Goal: Task Accomplishment & Management: Manage account settings

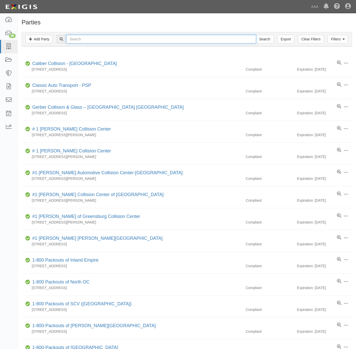
click at [109, 41] on input "text" at bounding box center [161, 39] width 190 height 9
paste input "160325"
type input "160325"
click at [262, 37] on input "Search" at bounding box center [265, 39] width 18 height 9
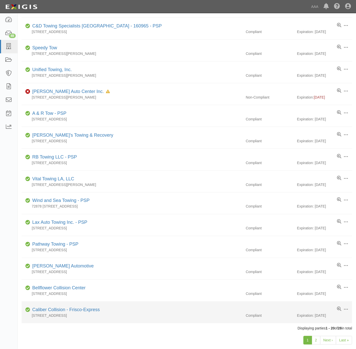
scroll to position [191, 0]
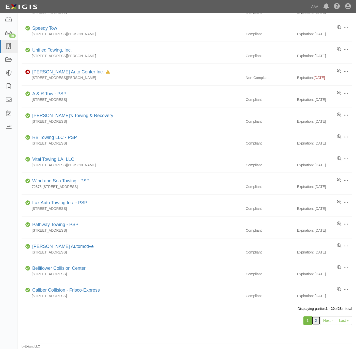
click at [318, 319] on link "2" at bounding box center [316, 320] width 9 height 9
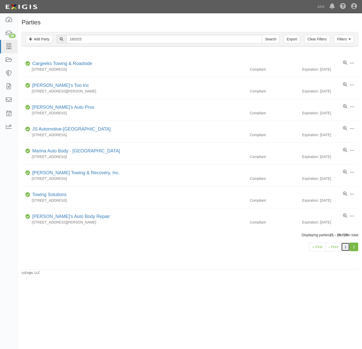
click at [343, 246] on link "1" at bounding box center [345, 246] width 9 height 9
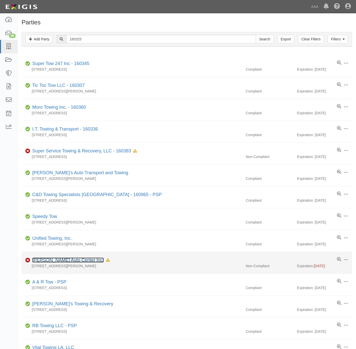
click at [69, 260] on link "Iorio Auto Center Inc." at bounding box center [68, 259] width 72 height 5
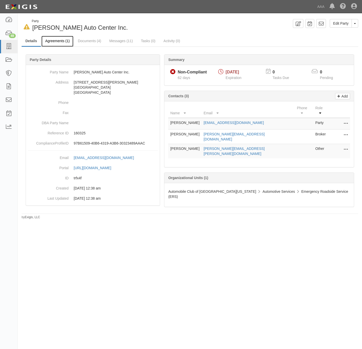
click at [63, 40] on link "Agreements (1)" at bounding box center [57, 41] width 32 height 11
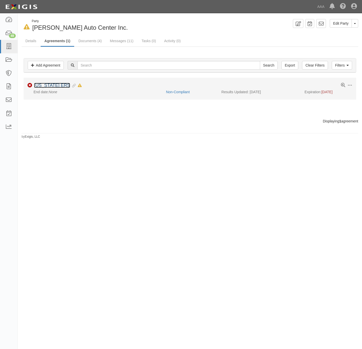
click at [51, 84] on link "[US_STATE] ERS" at bounding box center [52, 85] width 36 height 5
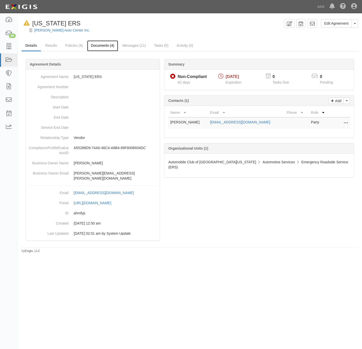
click at [99, 45] on link "Documents (4)" at bounding box center [102, 45] width 31 height 11
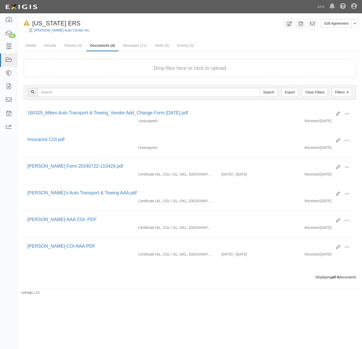
click at [53, 27] on div "In Default since 08/05/2025 California ERS" at bounding box center [51, 23] width 59 height 9
click at [52, 28] on link "Iorio Auto Center Inc." at bounding box center [62, 30] width 56 height 4
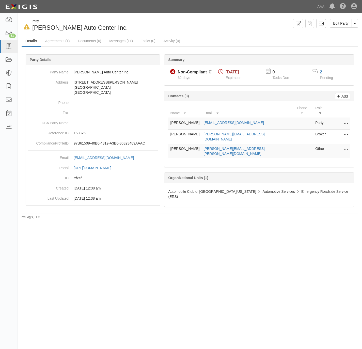
click at [345, 146] on icon at bounding box center [345, 149] width 4 height 7
click at [331, 143] on link "Edit" at bounding box center [327, 147] width 40 height 9
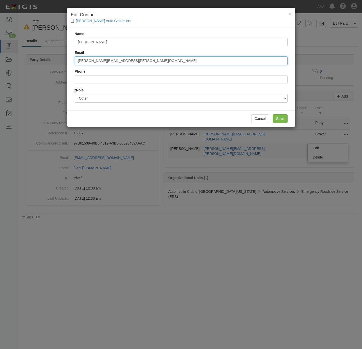
click at [162, 59] on input "Mason.Ian@aaa-calif.com" at bounding box center [181, 60] width 213 height 9
click at [162, 60] on input "Mason.Ian@aaa-calif.com" at bounding box center [181, 60] width 213 height 9
paste input "Halawani.Aaron@ace.aaa.com>"
type input "halawani.aaron@ace.aaa.com"
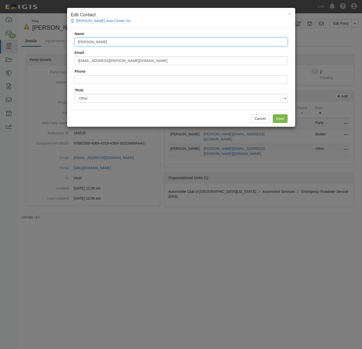
click at [145, 42] on input "Ian Mason" at bounding box center [181, 42] width 213 height 9
type input "Aaron Halawani"
click at [280, 118] on input "Save" at bounding box center [280, 118] width 15 height 9
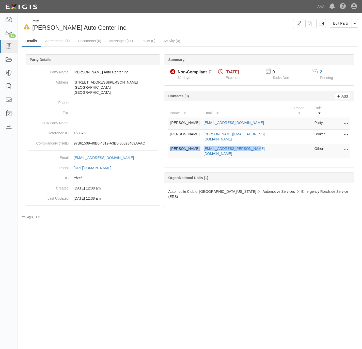
drag, startPoint x: 262, startPoint y: 142, endPoint x: 168, endPoint y: 143, distance: 94.2
click at [168, 144] on tr "Aaron Halawani halawani.aaron@ace.aaa.com Other Edit Delete" at bounding box center [259, 151] width 182 height 14
copy tr "Aaron Halawani halawani.aaron@ace.aaa.com"
click at [46, 40] on link "Agreements (1)" at bounding box center [57, 41] width 32 height 11
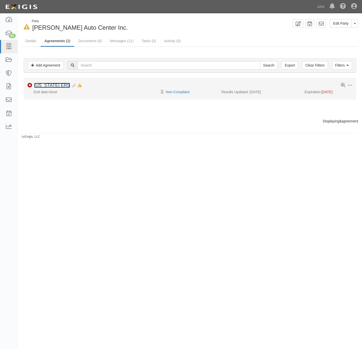
click at [44, 85] on link "[US_STATE] ERS" at bounding box center [52, 85] width 36 height 5
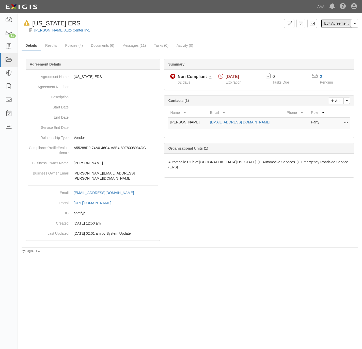
click at [329, 22] on link "Edit Agreement" at bounding box center [336, 23] width 31 height 9
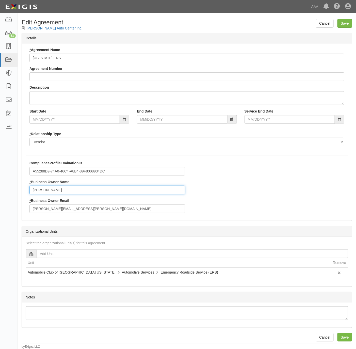
click at [78, 190] on input "[PERSON_NAME]" at bounding box center [107, 190] width 156 height 9
paste input "[PERSON_NAME] [PERSON_NAME][EMAIL_ADDRESS][PERSON_NAME][DOMAIN_NAME]"
type input "[PERSON_NAME]"
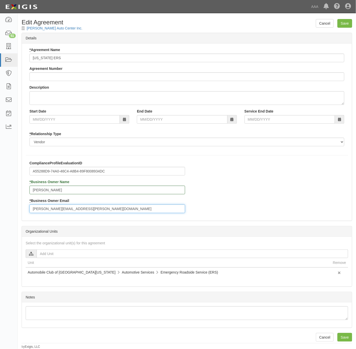
paste input "[PERSON_NAME] [PERSON_NAME][EMAIL_ADDRESS][PERSON_NAME][DOMAIN_NAME]"
click at [62, 211] on input "[PERSON_NAME] [PERSON_NAME][EMAIL_ADDRESS][PERSON_NAME][DOMAIN_NAME]" at bounding box center [107, 208] width 156 height 9
drag, startPoint x: 62, startPoint y: 210, endPoint x: 20, endPoint y: 214, distance: 42.8
click at [20, 214] on div "Cancel Save Edit Agreement [PERSON_NAME] Auto Center Inc. Details * Agreement N…" at bounding box center [187, 184] width 338 height 330
paste input "[PERSON_NAME] [PERSON_NAME][EMAIL_ADDRESS][PERSON_NAME][DOMAIN_NAME]"
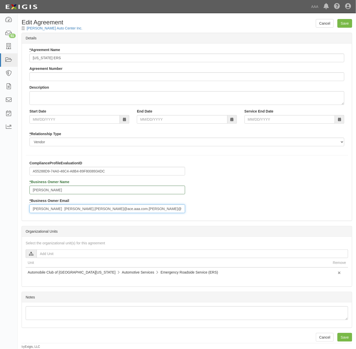
drag, startPoint x: 152, startPoint y: 207, endPoint x: 114, endPoint y: 210, distance: 38.7
click at [114, 210] on input "[PERSON_NAME] [PERSON_NAME].[PERSON_NAME]@ace.aaa.com.[PERSON_NAME]@[DOMAIN_NAM…" at bounding box center [107, 208] width 156 height 9
type input "[EMAIL_ADDRESS][PERSON_NAME][DOMAIN_NAME]"
click at [345, 22] on input "Save" at bounding box center [344, 23] width 15 height 9
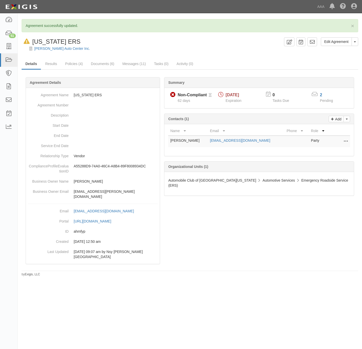
click at [46, 46] on div "[PERSON_NAME] Auto Center Inc." at bounding box center [193, 48] width 336 height 5
click at [49, 46] on div "Iorio Auto Center Inc." at bounding box center [193, 48] width 336 height 5
click at [47, 49] on link "Iorio Auto Center Inc." at bounding box center [62, 48] width 56 height 4
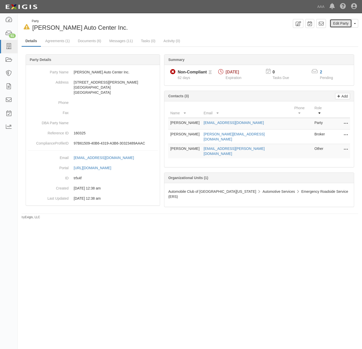
click at [333, 22] on link "Edit Party" at bounding box center [341, 23] width 22 height 9
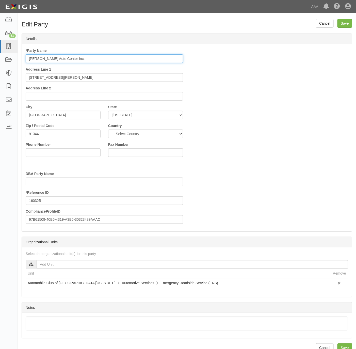
click at [73, 63] on input "[PERSON_NAME] Auto Center Inc." at bounding box center [104, 58] width 157 height 9
paste input "[PERSON_NAME]'s Auto Transport and Towing"
type input "[PERSON_NAME]'s Auto Transport and Towing"
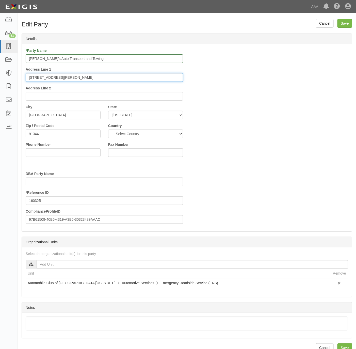
click at [58, 81] on input "[STREET_ADDRESS][PERSON_NAME]" at bounding box center [104, 77] width 157 height 9
paste input "[STREET_ADDRESS][PERSON_NAME]"
type input "[STREET_ADDRESS][PERSON_NAME]"
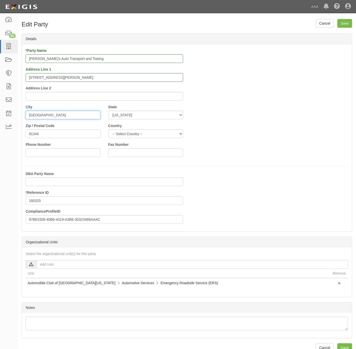
click at [45, 113] on input "[GEOGRAPHIC_DATA]" at bounding box center [63, 115] width 75 height 9
paste input "[GEOGRAPHIC_DATA],"
type input "Northridge"
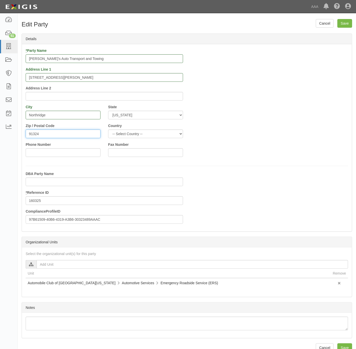
type input "91324"
click at [50, 153] on input "[PHONE_NUMBER]" at bounding box center [63, 152] width 75 height 9
type input "[PHONE_NUMBER]"
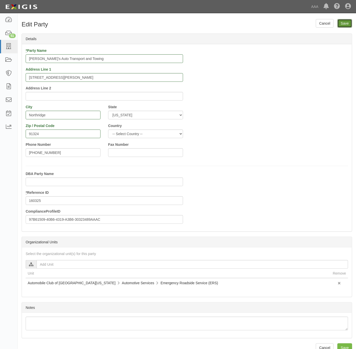
click at [343, 24] on input "Save" at bounding box center [344, 23] width 15 height 9
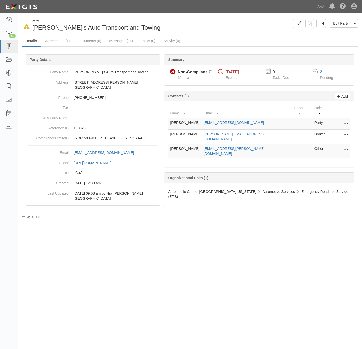
click at [344, 120] on icon at bounding box center [345, 123] width 4 height 7
click at [325, 119] on link "Edit" at bounding box center [327, 122] width 40 height 9
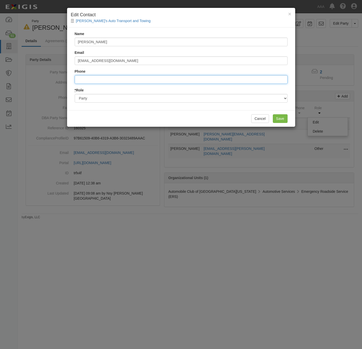
click at [105, 78] on input "Phone" at bounding box center [181, 79] width 213 height 9
paste input "747-389-7002"
type input "7473897002"
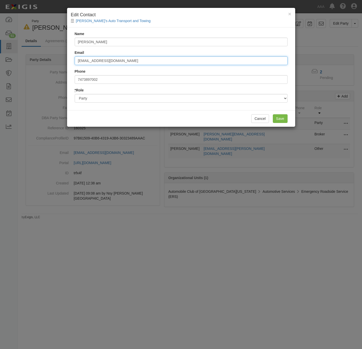
click at [136, 62] on input "miorio@iorioautocenter.com" at bounding box center [181, 60] width 213 height 9
paste input "yammari@ammari"
type input "yammari@ammariautocenter.com"
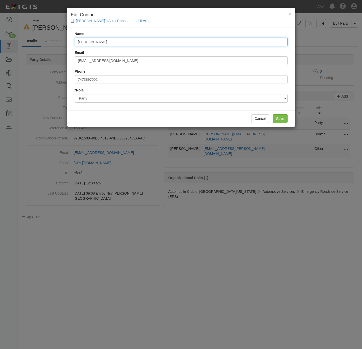
click at [137, 44] on input "Michael Iorio" at bounding box center [181, 42] width 213 height 9
paste input "Yazan Ammari"
type input "Yazan Ammari"
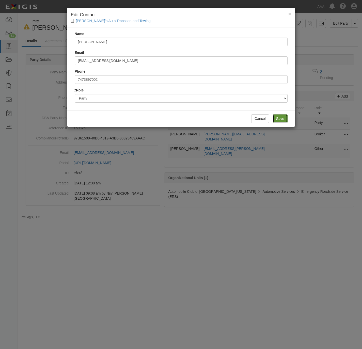
click at [278, 118] on input "Save" at bounding box center [280, 118] width 15 height 9
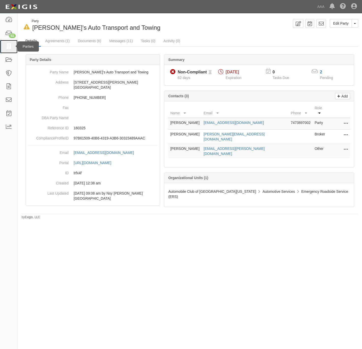
click at [7, 46] on icon at bounding box center [8, 47] width 7 height 6
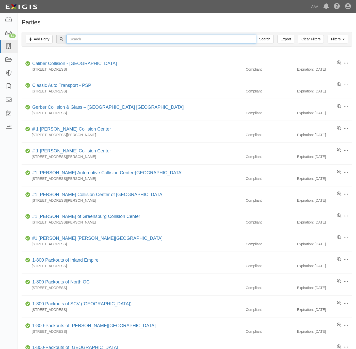
click at [131, 42] on input "text" at bounding box center [161, 39] width 190 height 9
paste input "- Ten-28 Towing."
type input "Ten-28 Towing."
click at [256, 35] on input "Search" at bounding box center [265, 39] width 18 height 9
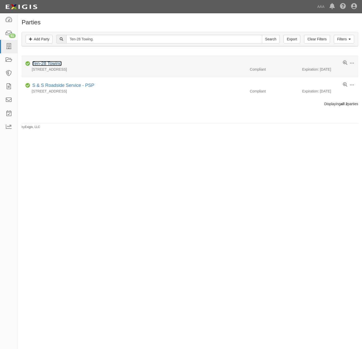
click at [54, 63] on link "Ten-28 Towing" at bounding box center [46, 63] width 29 height 5
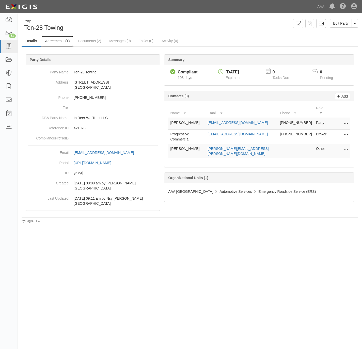
click at [59, 40] on link "Agreements (1)" at bounding box center [57, 41] width 32 height 11
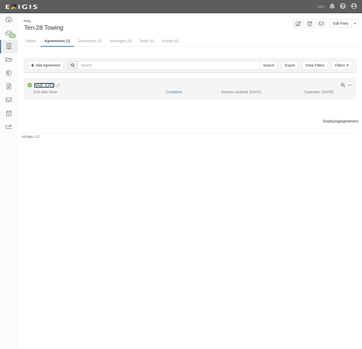
click at [39, 86] on link "NNE ERS" at bounding box center [44, 85] width 20 height 5
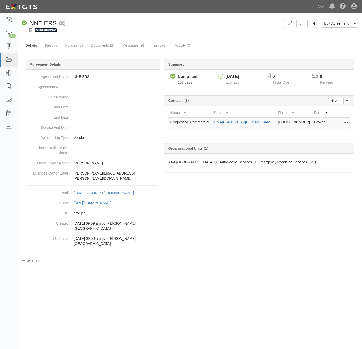
click at [46, 30] on link "Ten-28 Towing" at bounding box center [45, 30] width 23 height 4
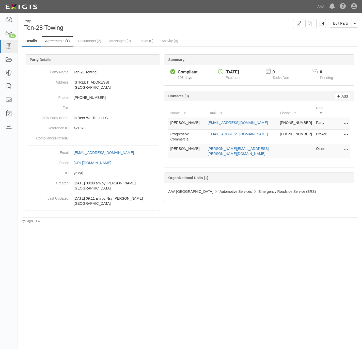
click at [59, 41] on link "Agreements (1)" at bounding box center [57, 41] width 32 height 11
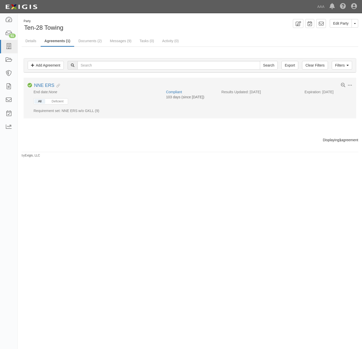
click at [43, 100] on button "All" at bounding box center [39, 101] width 11 height 5
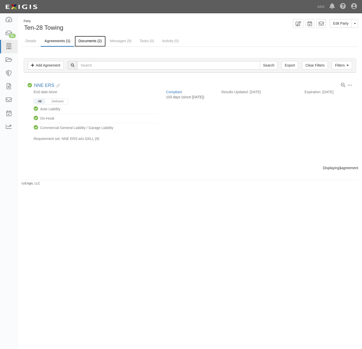
click at [93, 39] on link "Documents (2)" at bounding box center [90, 41] width 31 height 11
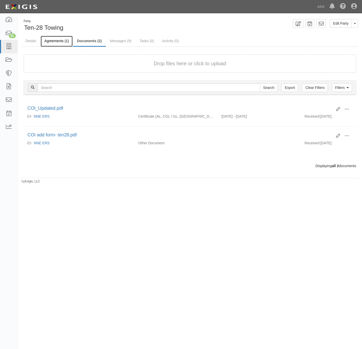
click at [57, 40] on link "Agreements (1)" at bounding box center [57, 41] width 32 height 11
